Goal: Transaction & Acquisition: Obtain resource

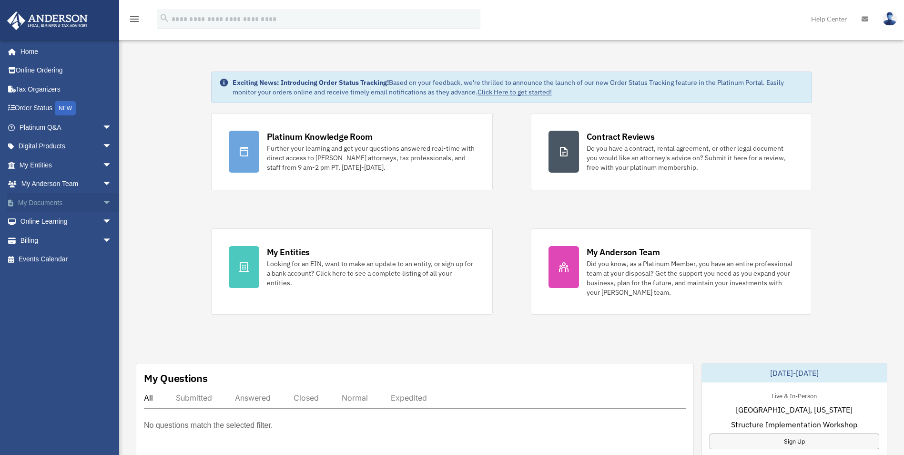
click at [57, 203] on link "My Documents arrow_drop_down" at bounding box center [67, 202] width 120 height 19
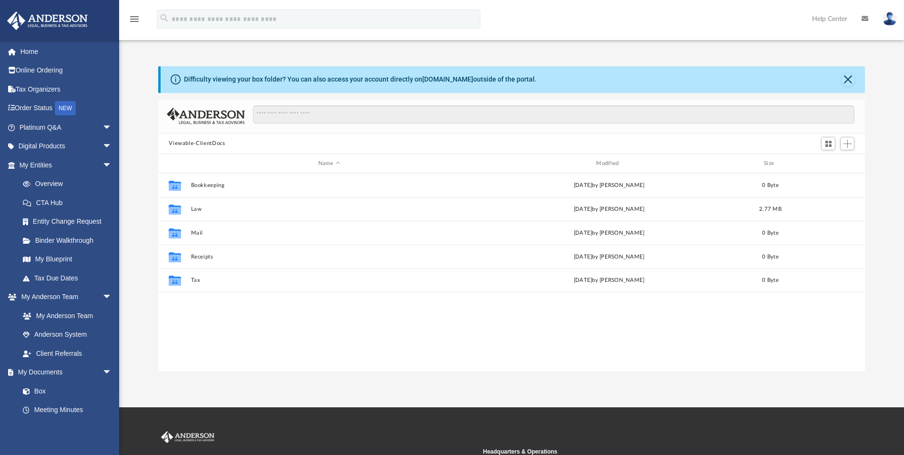
scroll to position [210, 700]
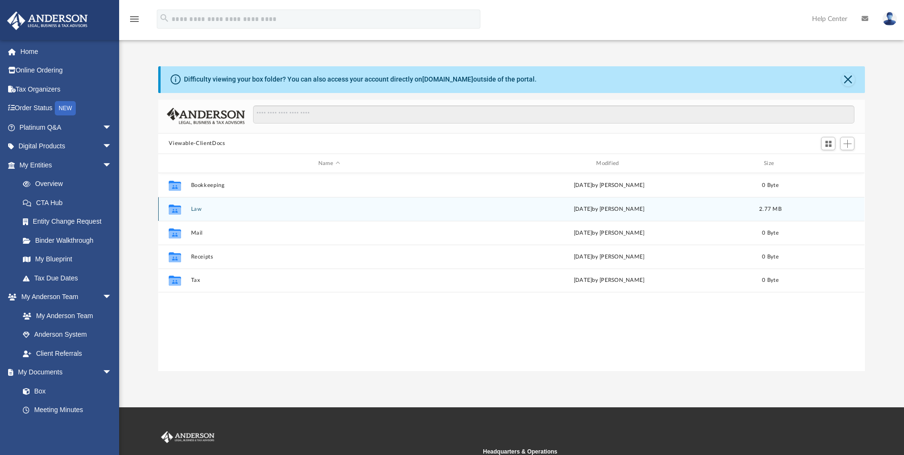
click at [200, 210] on button "Law" at bounding box center [329, 209] width 276 height 6
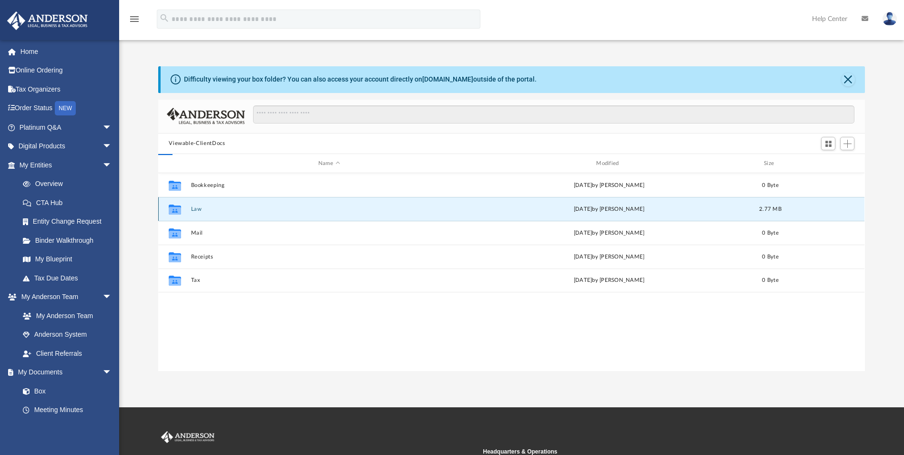
click at [200, 210] on button "Law" at bounding box center [329, 209] width 276 height 6
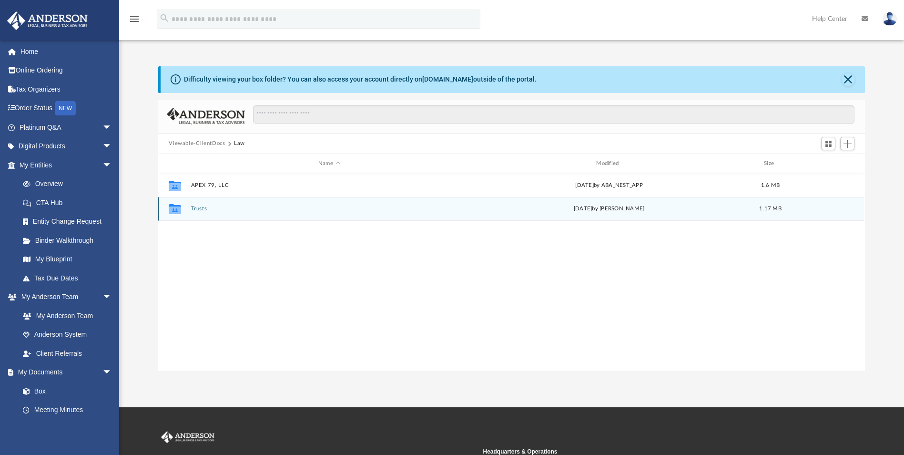
click at [198, 207] on button "Trusts" at bounding box center [329, 209] width 276 height 6
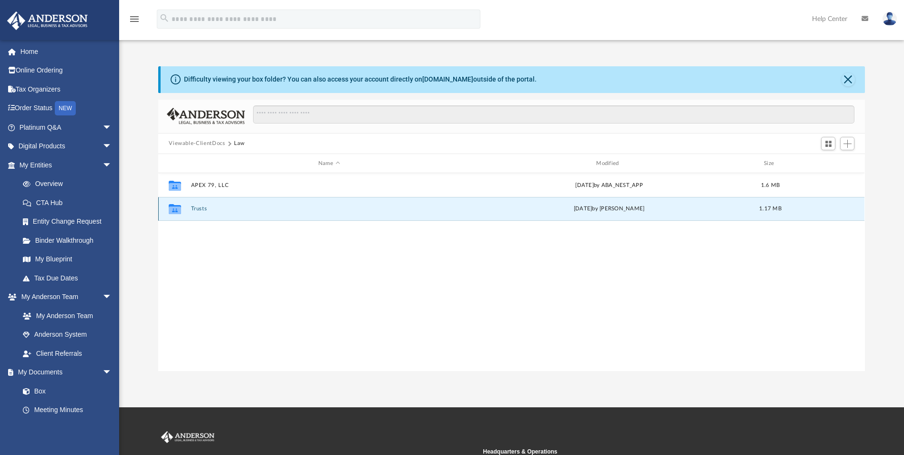
click at [198, 207] on button "Trusts" at bounding box center [329, 209] width 276 height 6
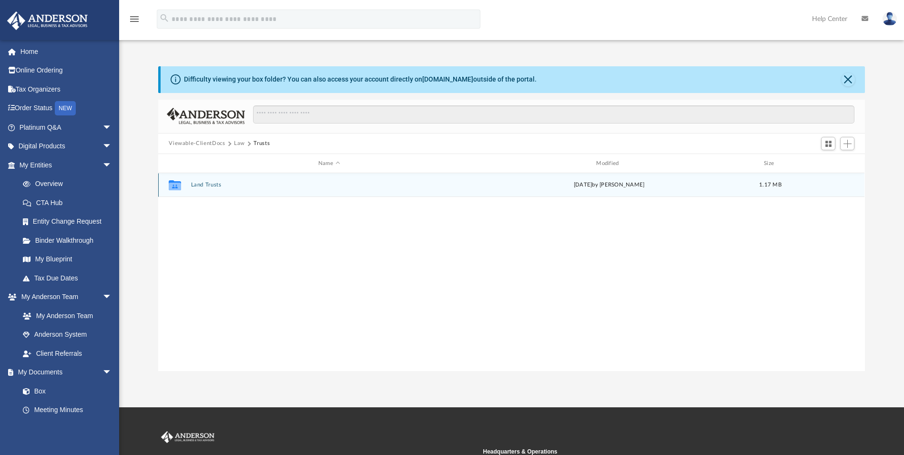
click at [195, 186] on button "Land Trusts" at bounding box center [329, 185] width 276 height 6
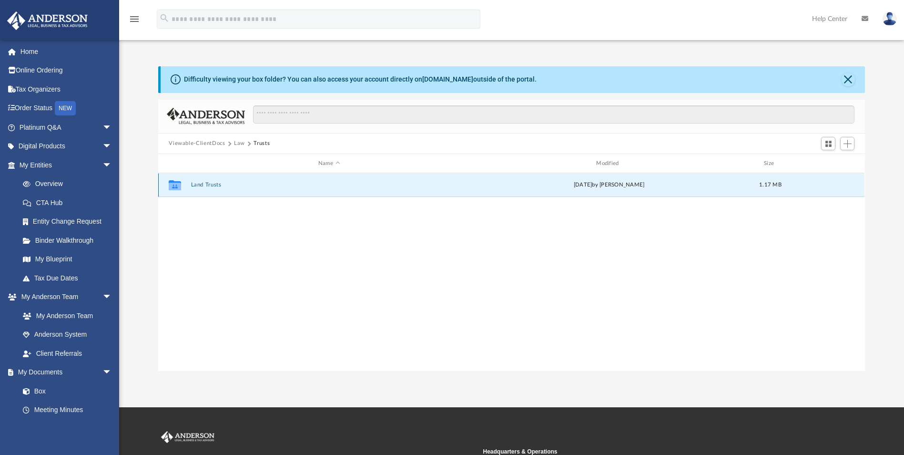
click at [195, 186] on button "Land Trusts" at bounding box center [329, 185] width 276 height 6
click at [195, 186] on button "Land Trust - 18 Portmarnoch Trust" at bounding box center [329, 185] width 276 height 6
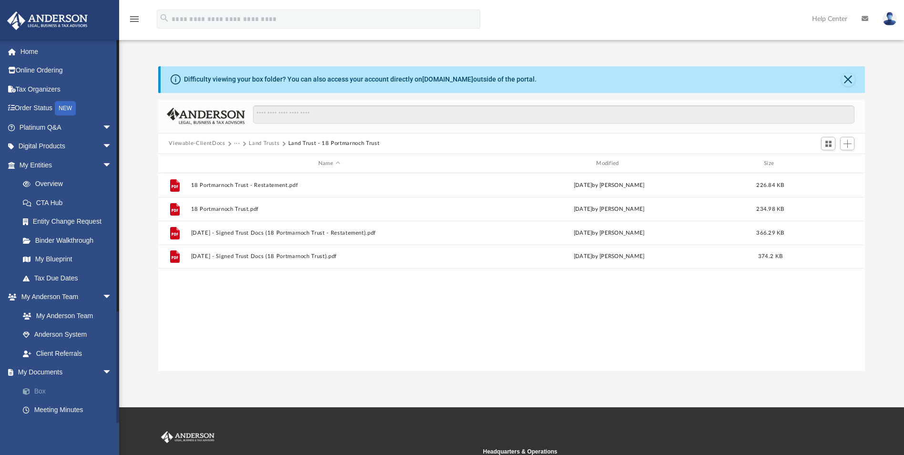
click at [50, 390] on link "Box" at bounding box center [69, 390] width 113 height 19
click at [42, 390] on link "Box" at bounding box center [69, 390] width 113 height 19
click at [36, 391] on link "Box" at bounding box center [69, 390] width 113 height 19
click at [41, 349] on link "Client Referrals" at bounding box center [69, 353] width 113 height 19
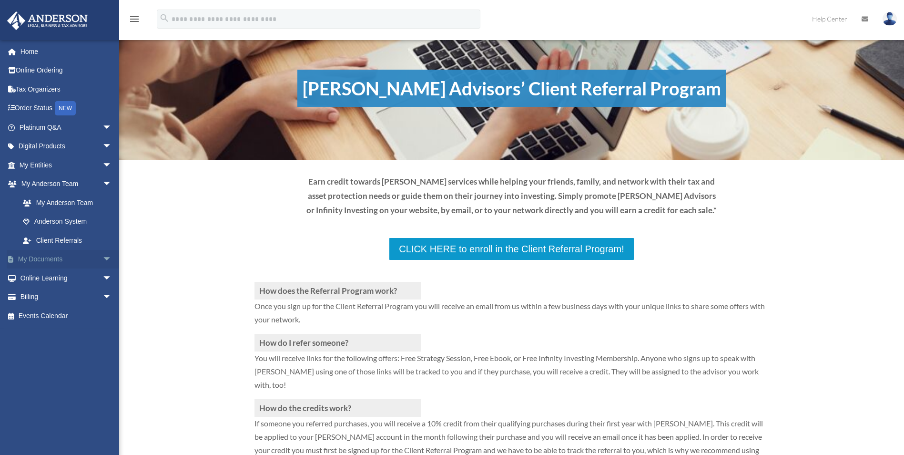
click at [102, 256] on span "arrow_drop_down" at bounding box center [111, 260] width 19 height 20
click at [33, 276] on link "Box" at bounding box center [69, 277] width 113 height 19
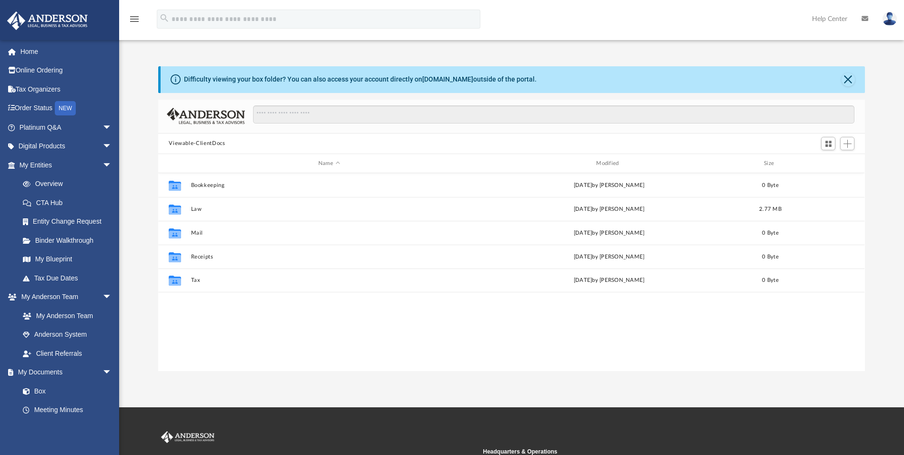
scroll to position [210, 700]
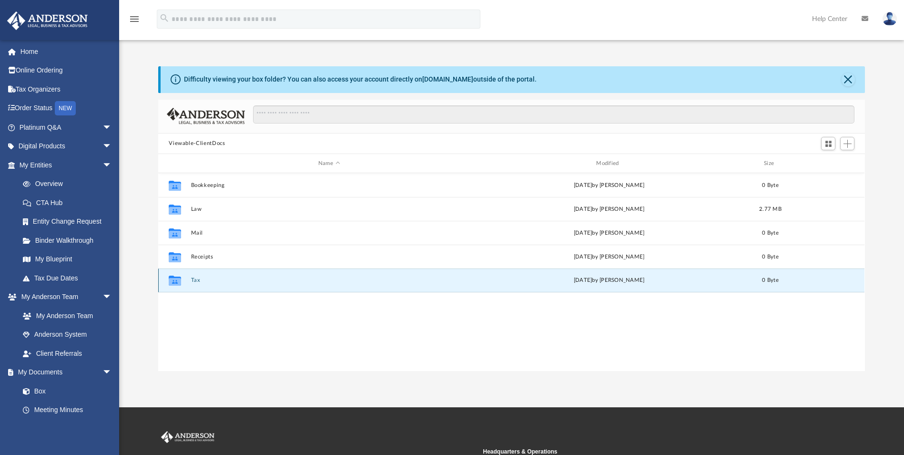
click at [197, 279] on button "Tax" at bounding box center [329, 280] width 276 height 6
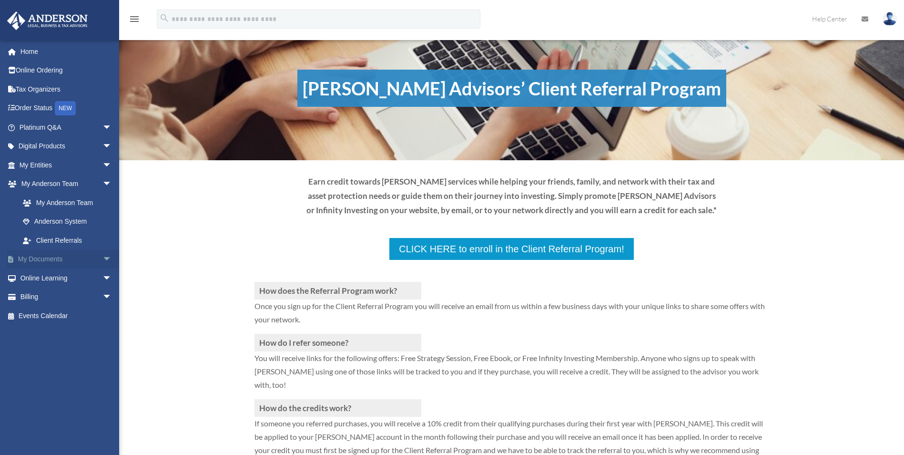
click at [102, 258] on span "arrow_drop_down" at bounding box center [111, 260] width 19 height 20
click at [48, 275] on link "Box" at bounding box center [69, 277] width 113 height 19
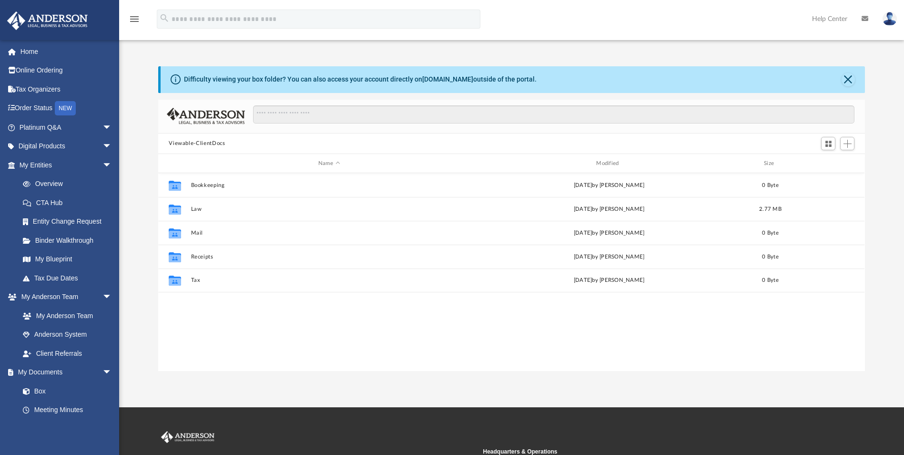
scroll to position [210, 700]
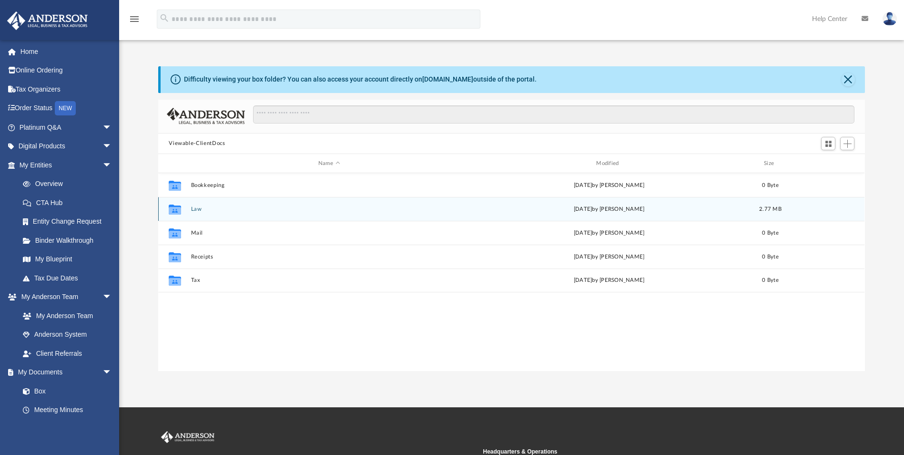
click at [189, 211] on div "Collaborated Folder Law Wed Sep 24 2025 by Bridget Carlvin 2.77 MB" at bounding box center [511, 209] width 706 height 24
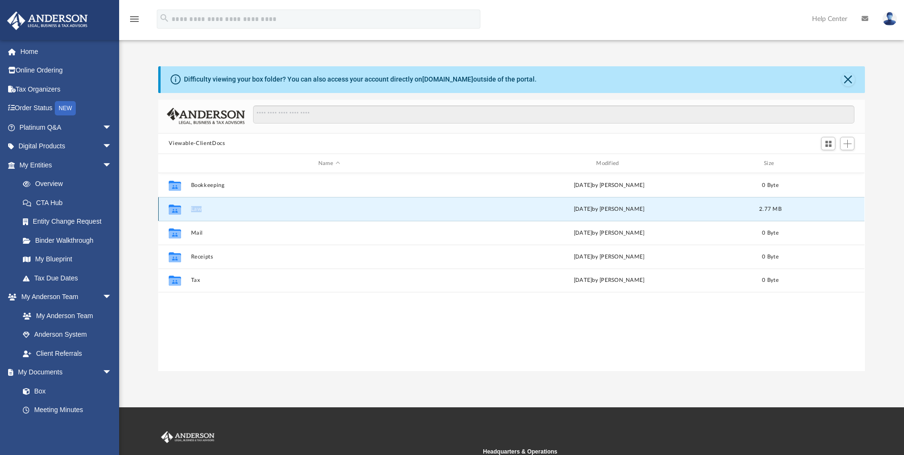
click at [189, 211] on div "Collaborated Folder Law Wed Sep 24 2025 by Bridget Carlvin 2.77 MB" at bounding box center [511, 209] width 706 height 24
drag, startPoint x: 189, startPoint y: 211, endPoint x: 198, endPoint y: 208, distance: 9.6
click at [198, 208] on button "Law" at bounding box center [329, 209] width 276 height 6
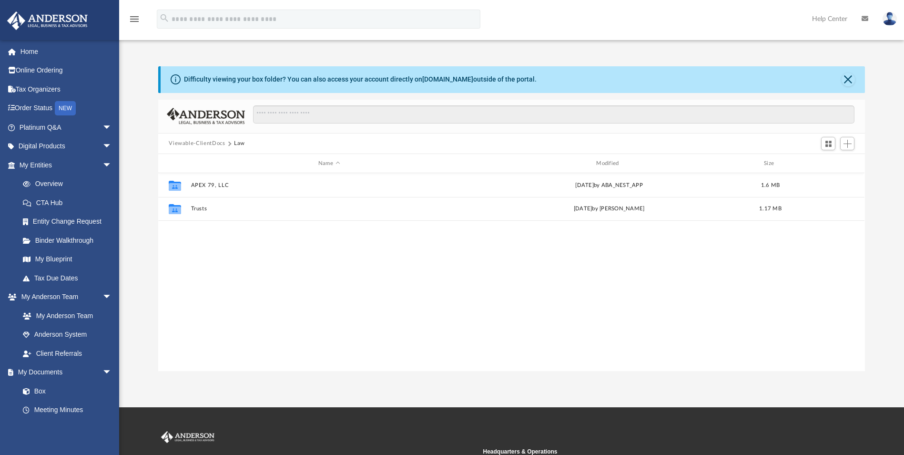
click at [324, 270] on div "Collaborated Folder APEX 79, LLC Tue Jul 22 2025 by ABA_NEST_APP 1.6 MB Collabo…" at bounding box center [511, 271] width 706 height 197
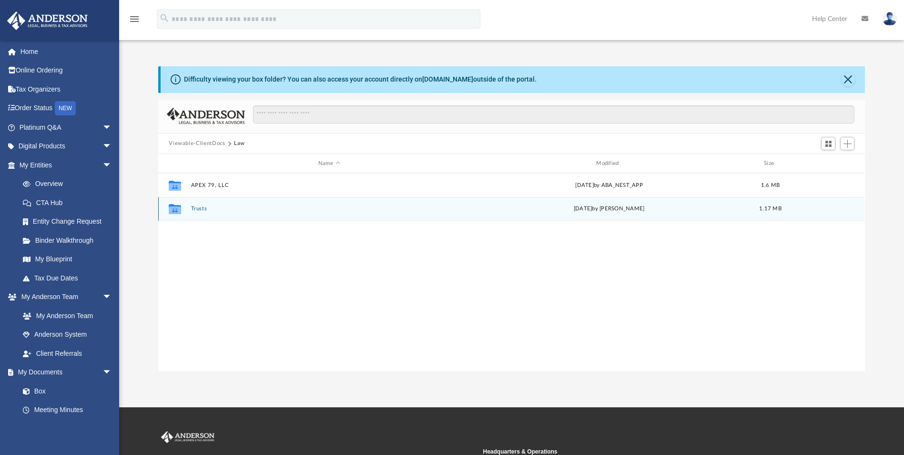
click at [205, 205] on div "Collaborated Folder Trusts Wed Sep 24 2025 by Bridget Carlvin 1.17 MB" at bounding box center [511, 209] width 706 height 24
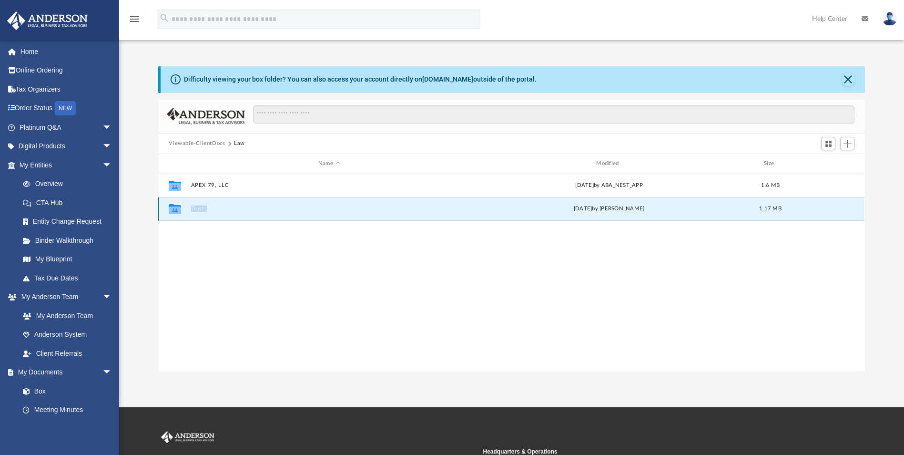
click at [205, 205] on div "Collaborated Folder Trusts Wed Sep 24 2025 by Bridget Carlvin 1.17 MB" at bounding box center [511, 209] width 706 height 24
drag, startPoint x: 205, startPoint y: 205, endPoint x: 197, endPoint y: 208, distance: 9.2
click at [197, 208] on button "Trusts" at bounding box center [329, 209] width 276 height 6
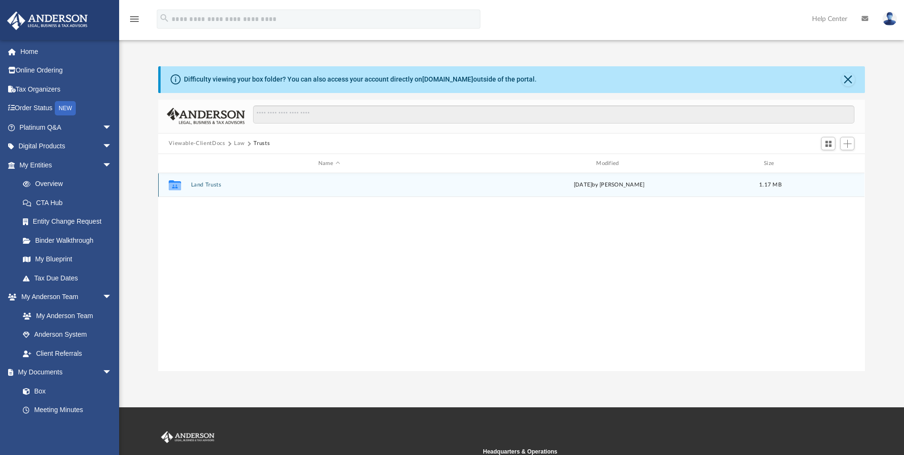
drag, startPoint x: 197, startPoint y: 208, endPoint x: 192, endPoint y: 181, distance: 27.6
click at [192, 181] on div "Collaborated Folder Land Trusts Wed Sep 24 2025 by Bridget Carlvin 1.17 MB" at bounding box center [511, 185] width 706 height 24
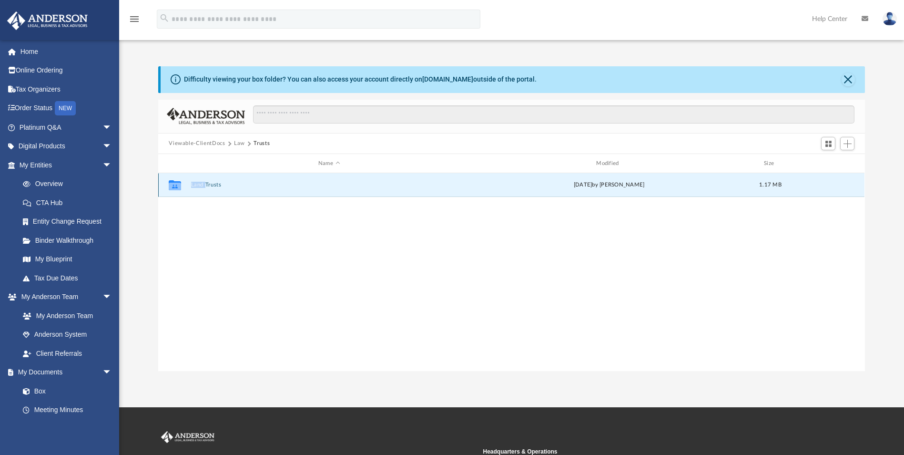
click at [192, 181] on div "Collaborated Folder Land Trusts Wed Sep 24 2025 by Bridget Carlvin 1.17 MB" at bounding box center [511, 185] width 706 height 24
drag, startPoint x: 192, startPoint y: 181, endPoint x: 175, endPoint y: 187, distance: 17.6
click at [175, 187] on icon "grid" at bounding box center [175, 185] width 12 height 10
drag, startPoint x: 175, startPoint y: 187, endPoint x: 248, endPoint y: 189, distance: 72.9
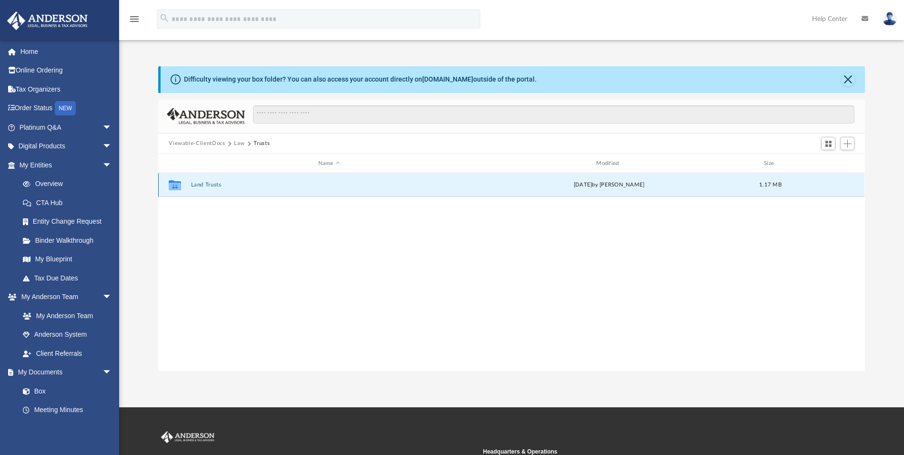
click at [248, 189] on div "Collaborated Folder Land Trusts Wed Sep 24 2025 by Bridget Carlvin 1.17 MB" at bounding box center [511, 185] width 706 height 24
click at [227, 185] on button "Land Trusts" at bounding box center [329, 185] width 276 height 6
click at [227, 185] on button "Land Trust - 18 Portmarnoch Trust" at bounding box center [329, 185] width 276 height 6
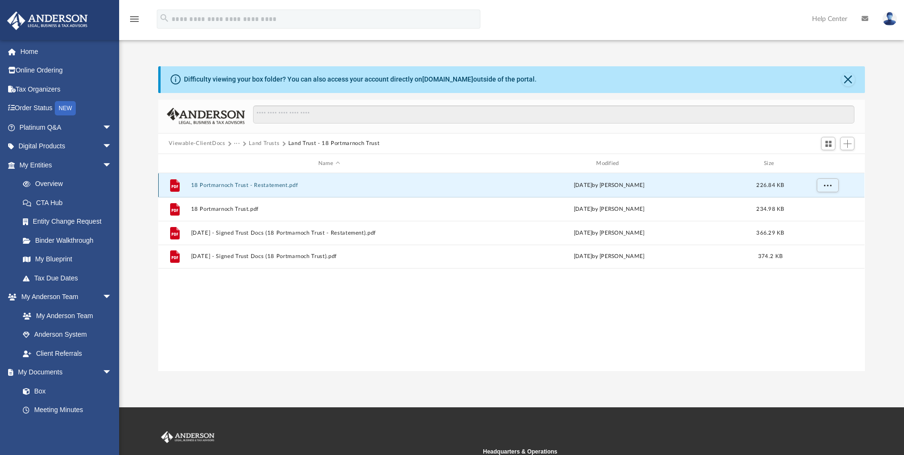
click at [227, 185] on button "18 Portmarnoch Trust - Restatement.pdf" at bounding box center [329, 185] width 276 height 6
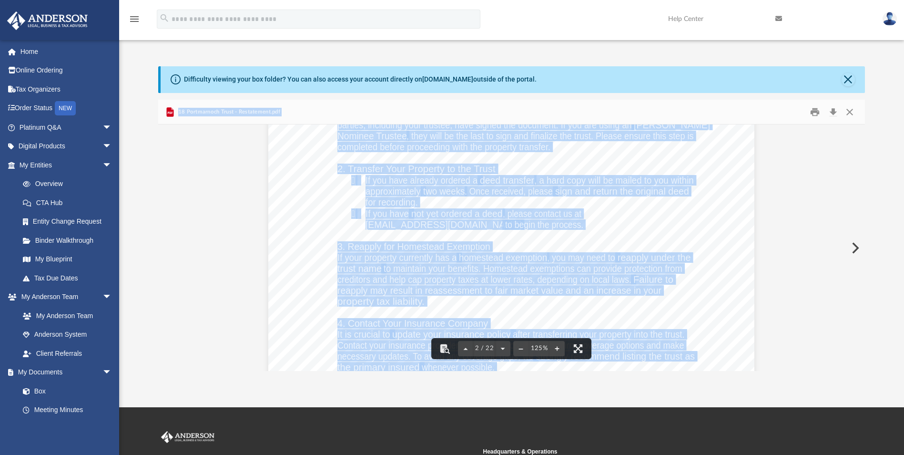
scroll to position [905, 0]
